Goal: Information Seeking & Learning: Learn about a topic

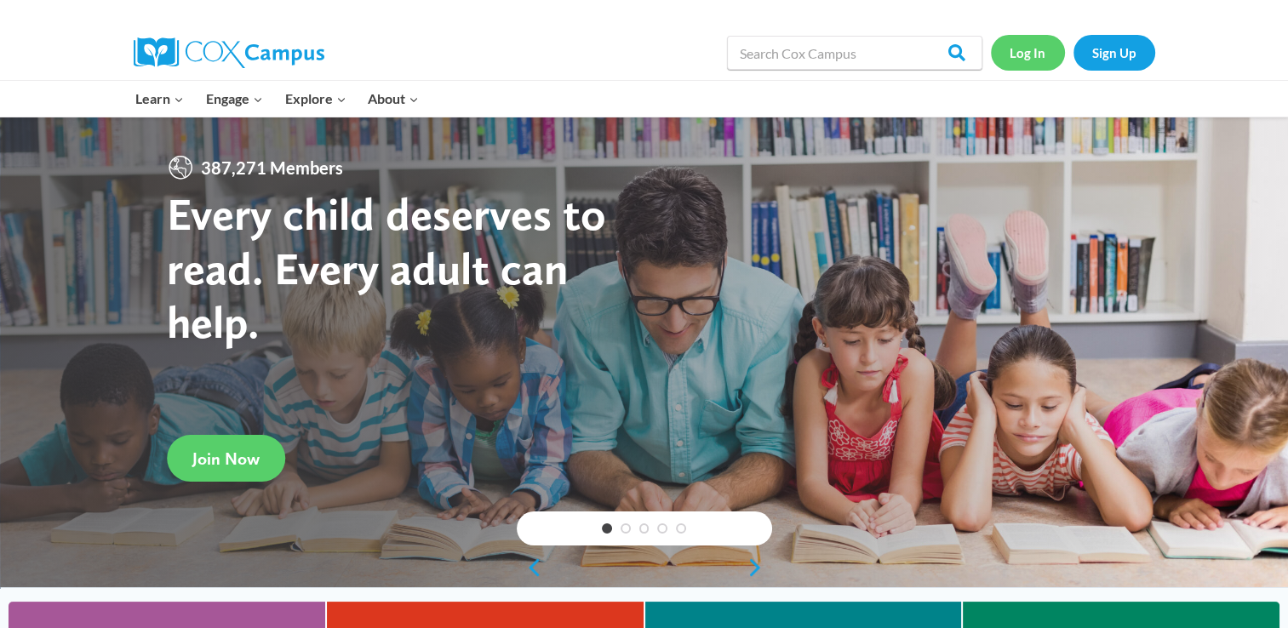
click at [1016, 46] on link "Log In" at bounding box center [1028, 52] width 74 height 35
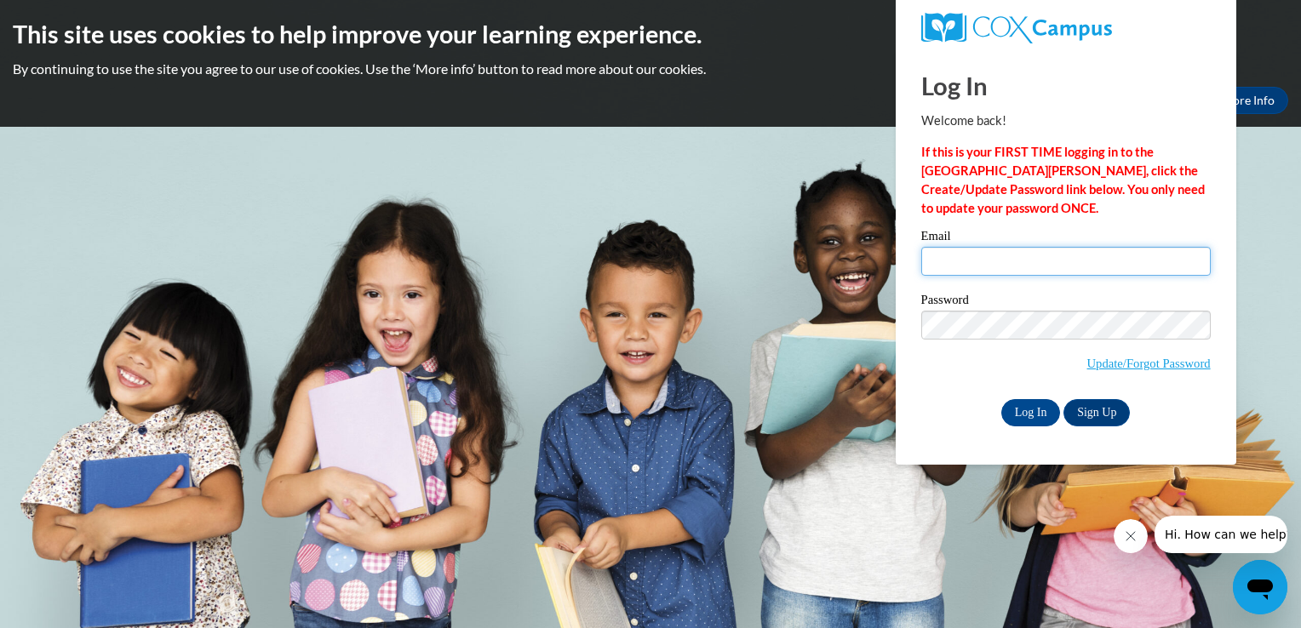
click at [987, 262] on input "Email" at bounding box center [1065, 261] width 289 height 29
type input "mabelethridge31@gmail.com"
drag, startPoint x: 976, startPoint y: 305, endPoint x: 755, endPoint y: 458, distance: 268.5
click at [755, 458] on body "This site uses cookies to help improve your learning experience. By continuing …" at bounding box center [650, 314] width 1301 height 628
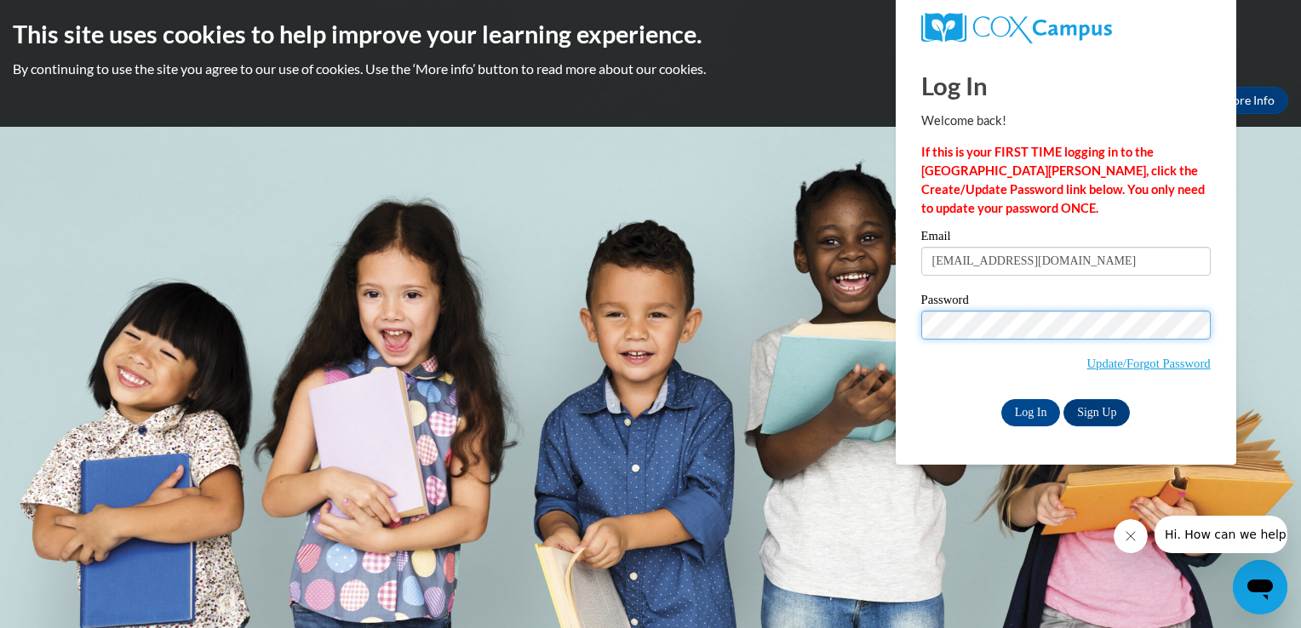
click at [1001, 399] on input "Log In" at bounding box center [1031, 412] width 60 height 27
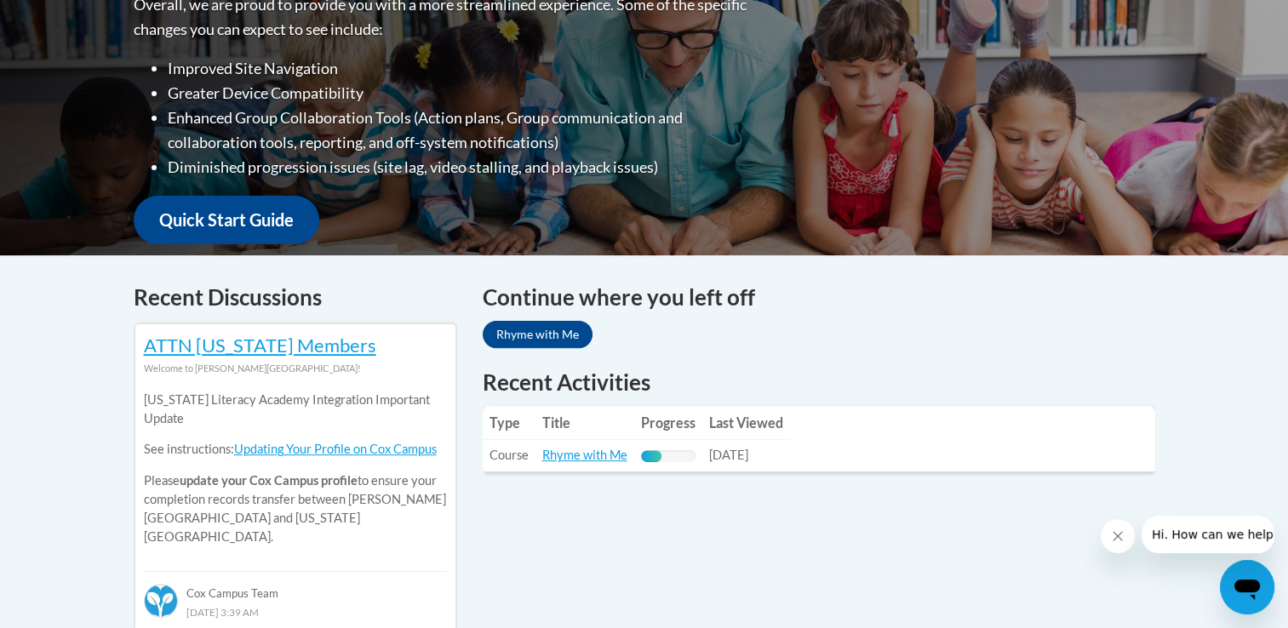
scroll to position [473, 0]
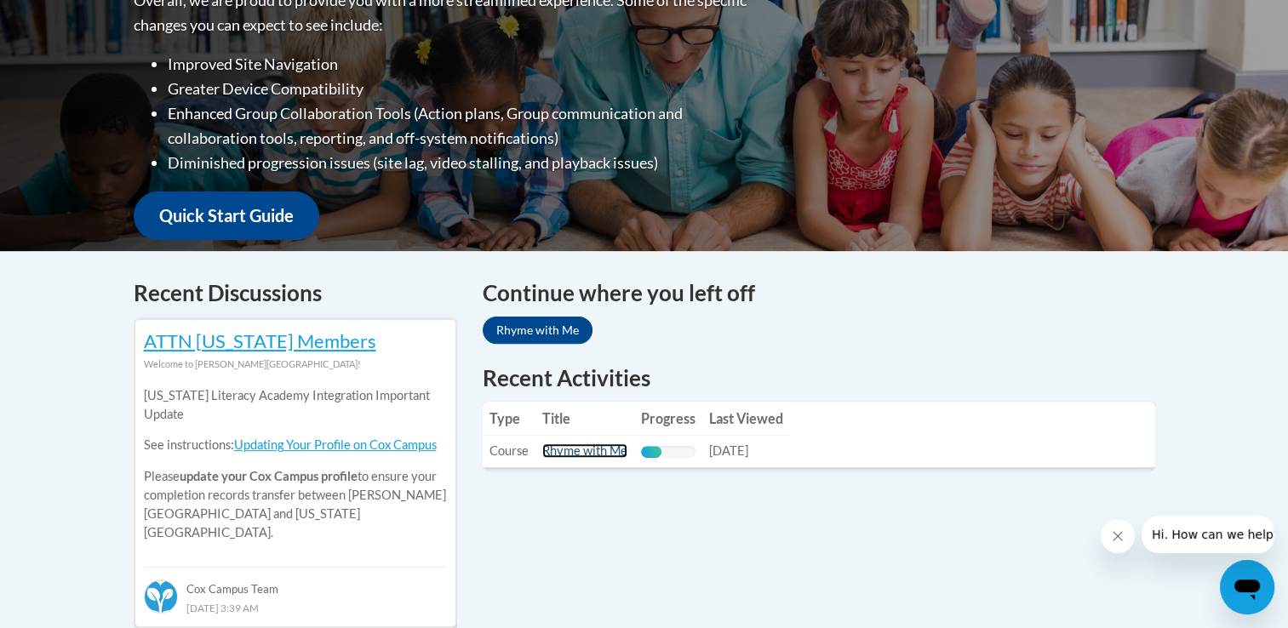
click at [572, 454] on link "Rhyme with Me" at bounding box center [584, 450] width 85 height 14
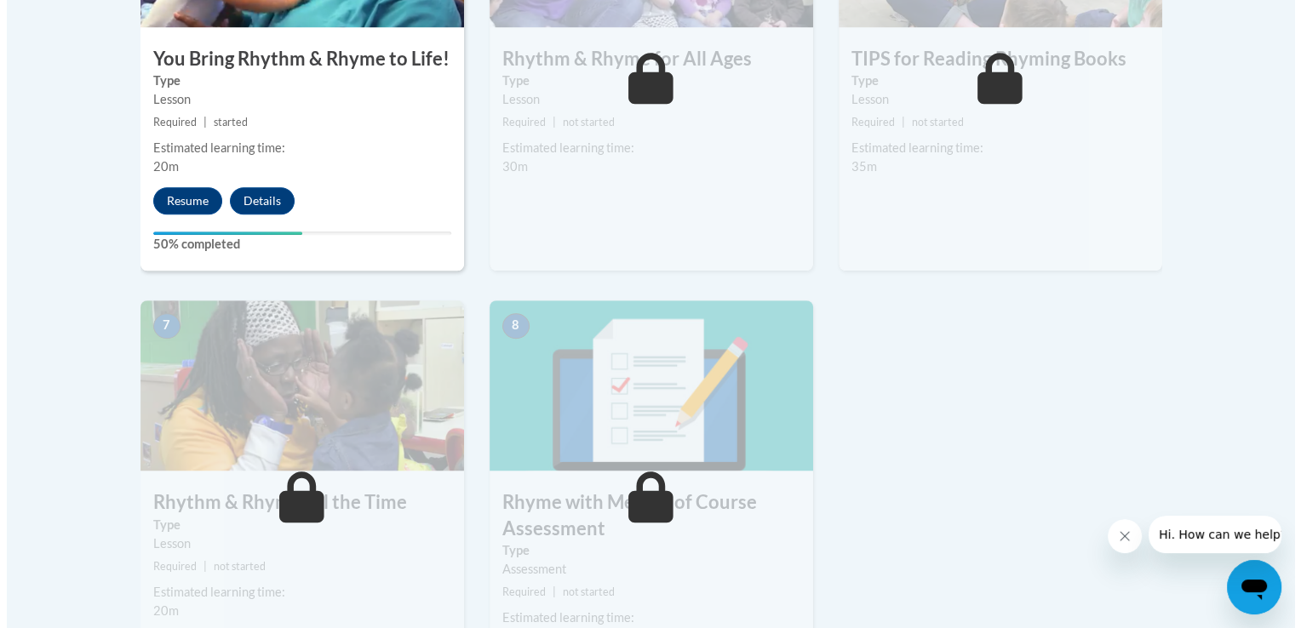
scroll to position [1120, 0]
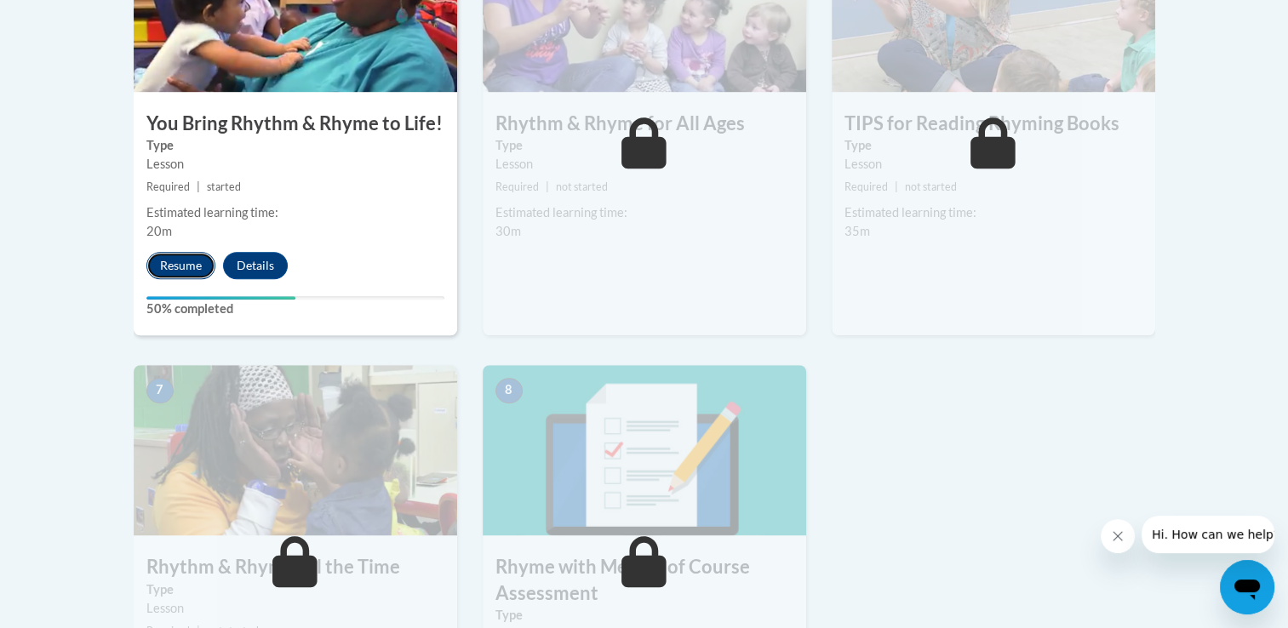
click at [171, 268] on button "Resume" at bounding box center [180, 265] width 69 height 27
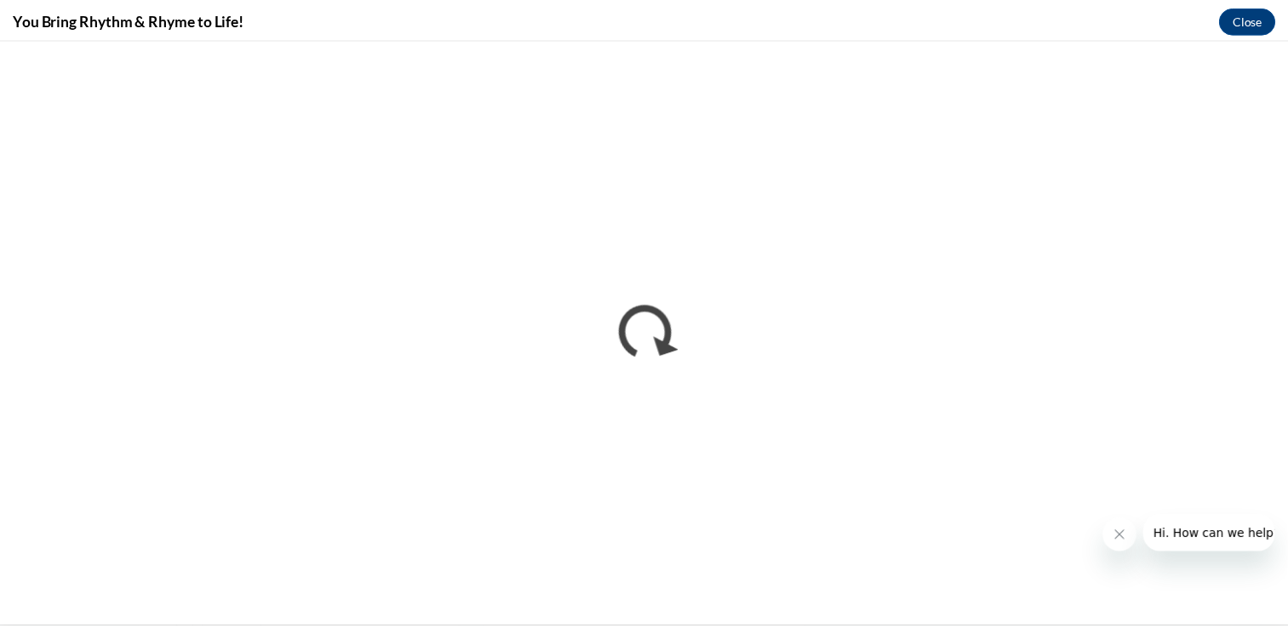
scroll to position [0, 0]
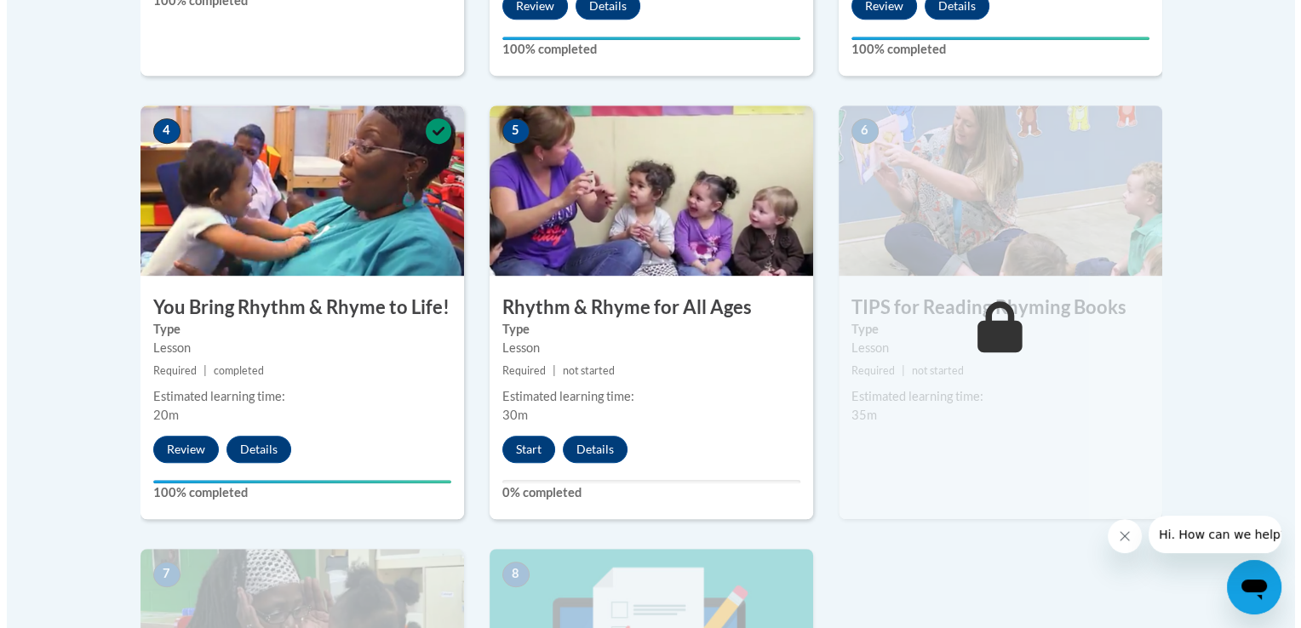
scroll to position [936, 0]
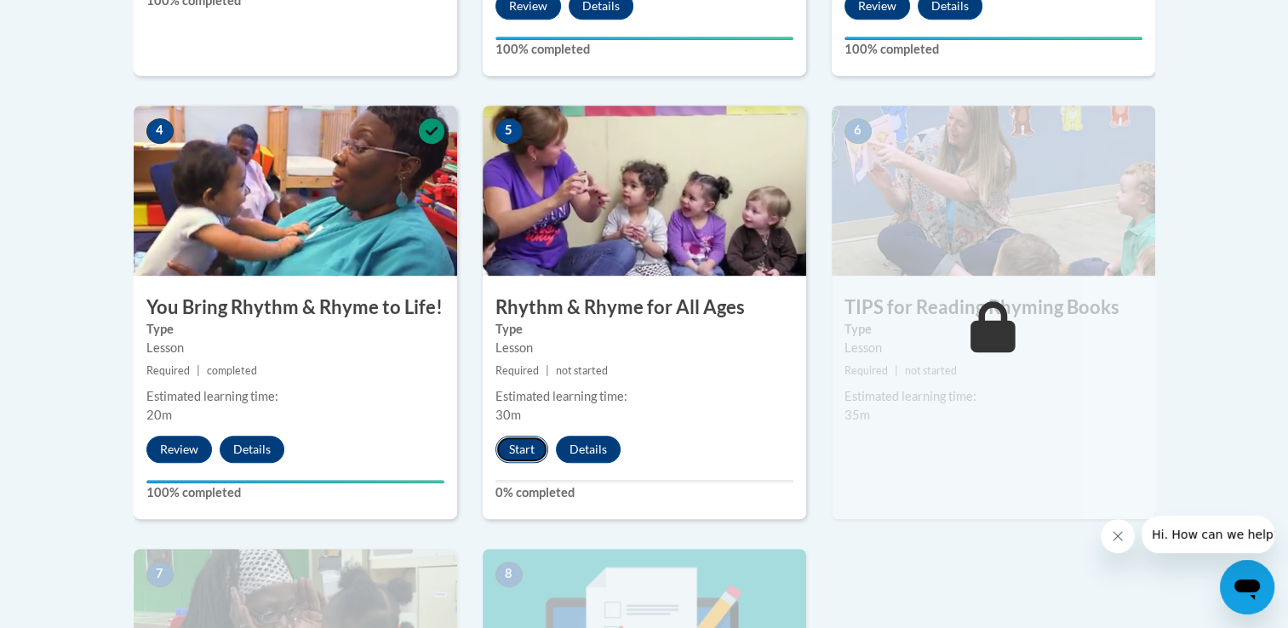
click at [512, 451] on button "Start" at bounding box center [521, 449] width 53 height 27
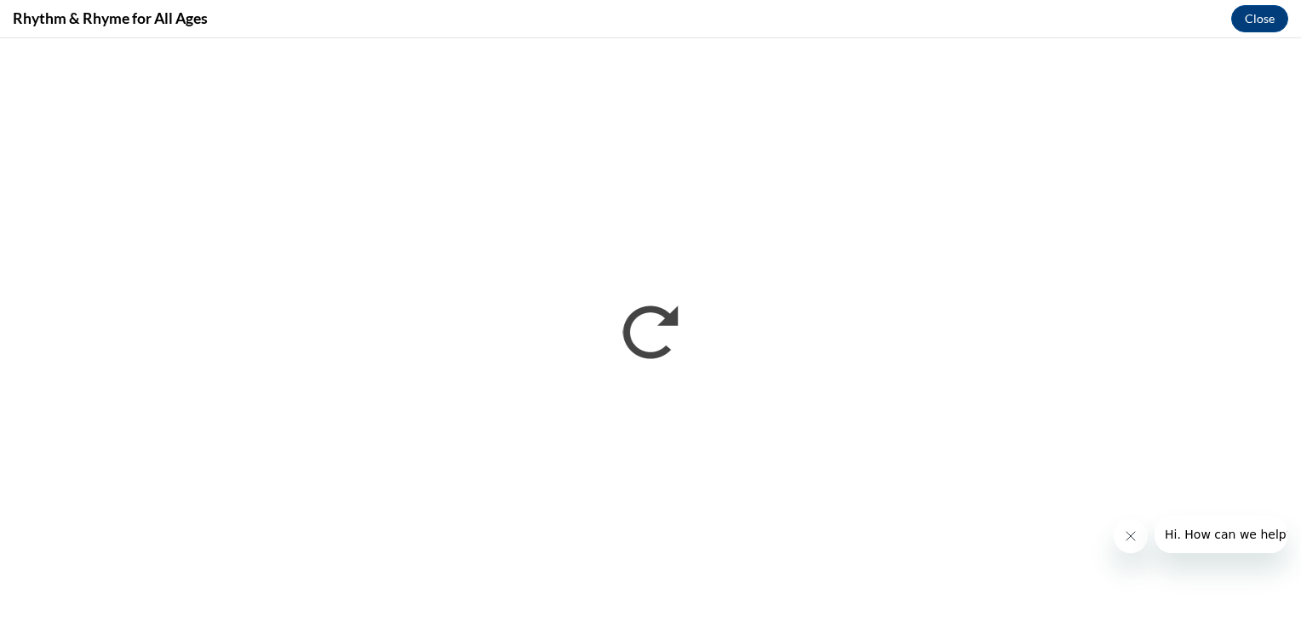
scroll to position [0, 0]
